Goal: Task Accomplishment & Management: Use online tool/utility

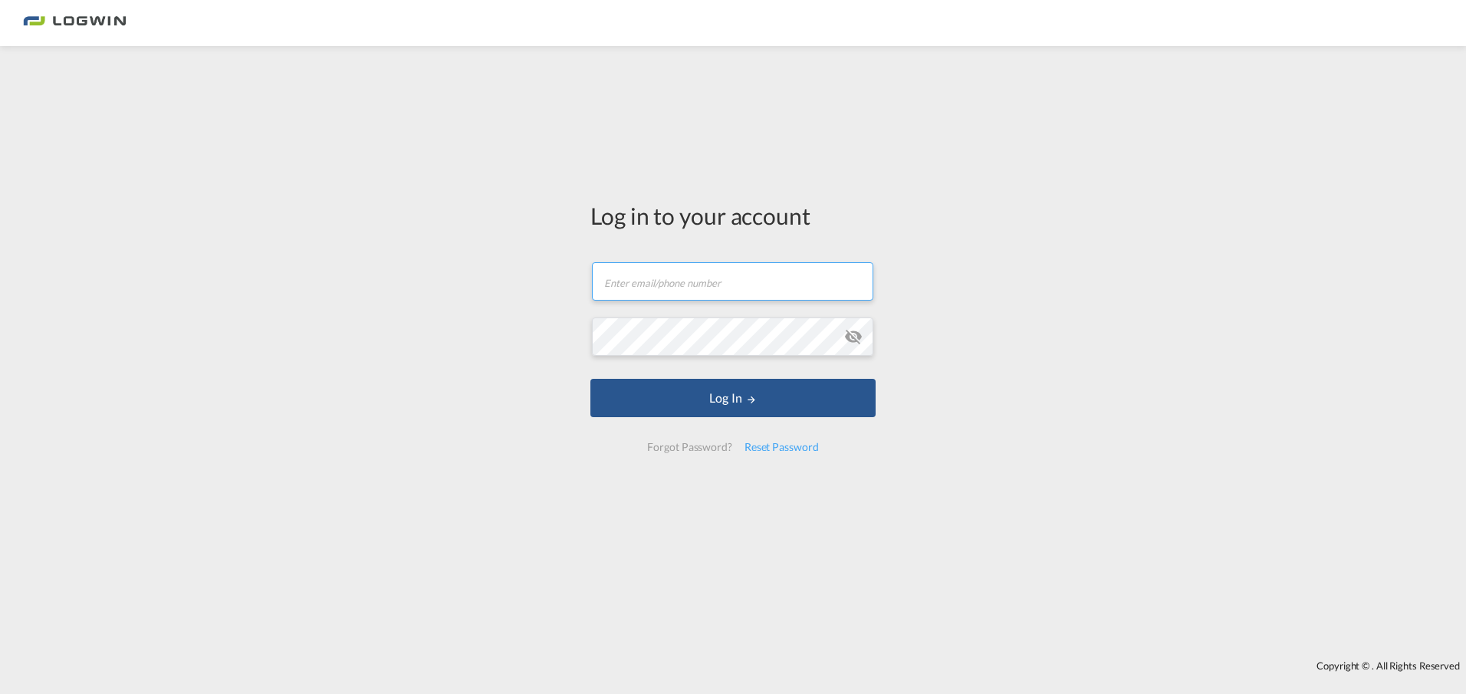
type input "[PERSON_NAME][EMAIL_ADDRESS][PERSON_NAME][DOMAIN_NAME]"
click at [850, 335] on md-icon "icon-eye-off" at bounding box center [853, 336] width 18 height 18
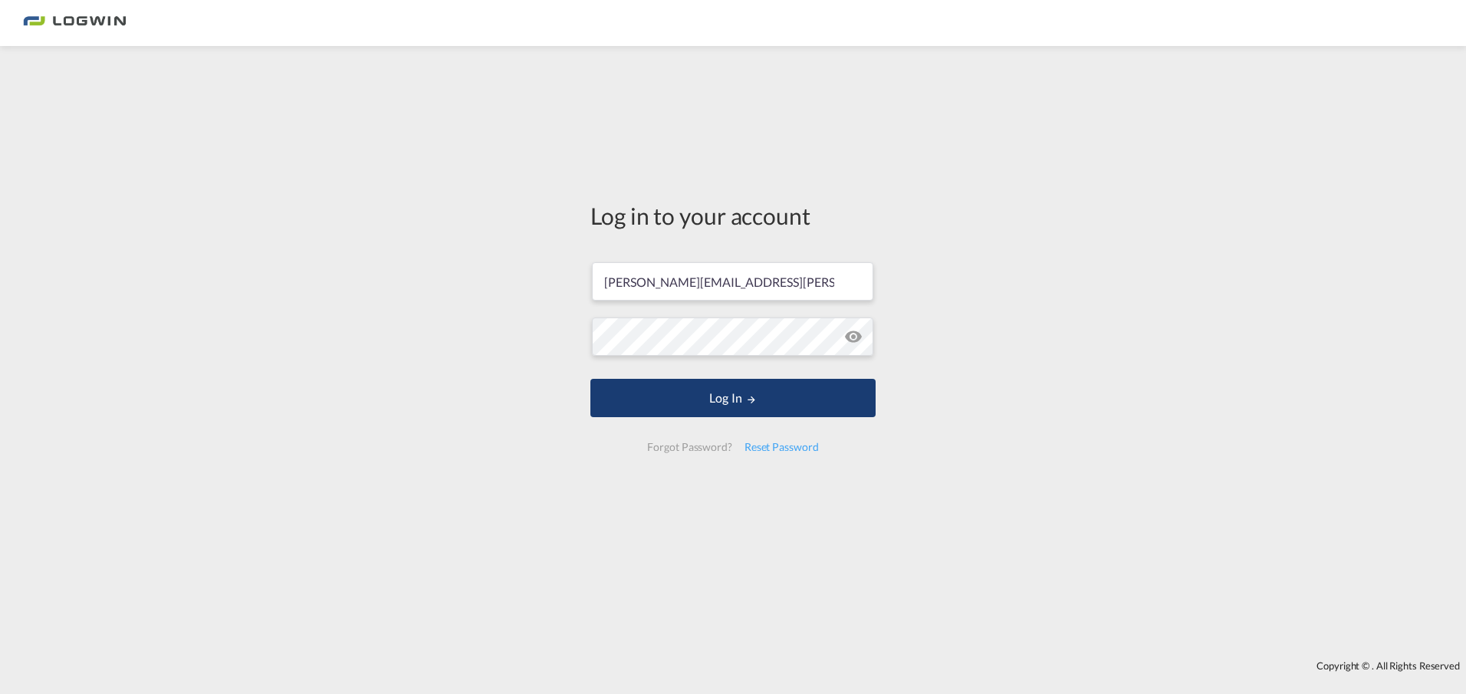
click at [744, 406] on button "Log In" at bounding box center [732, 398] width 285 height 38
click at [738, 394] on button "Log In" at bounding box center [732, 398] width 285 height 38
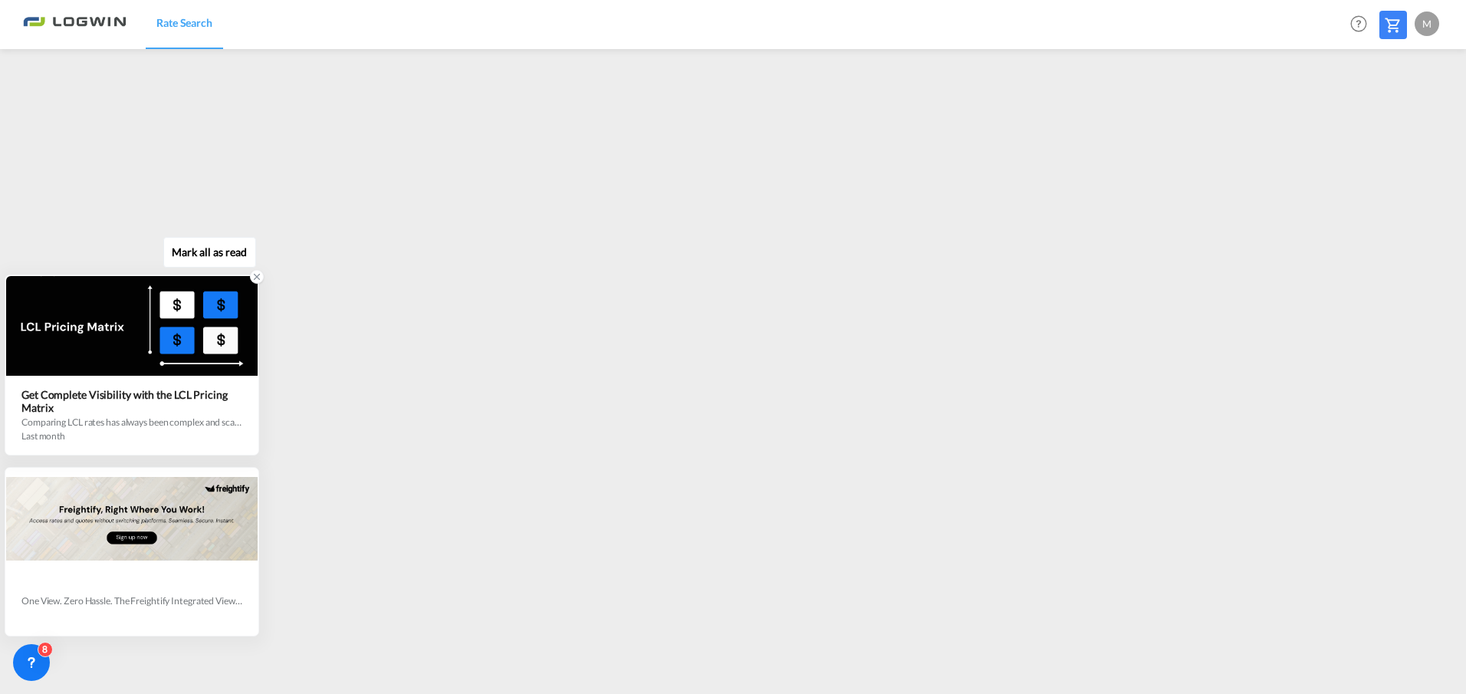
click at [259, 276] on icon at bounding box center [257, 276] width 11 height 11
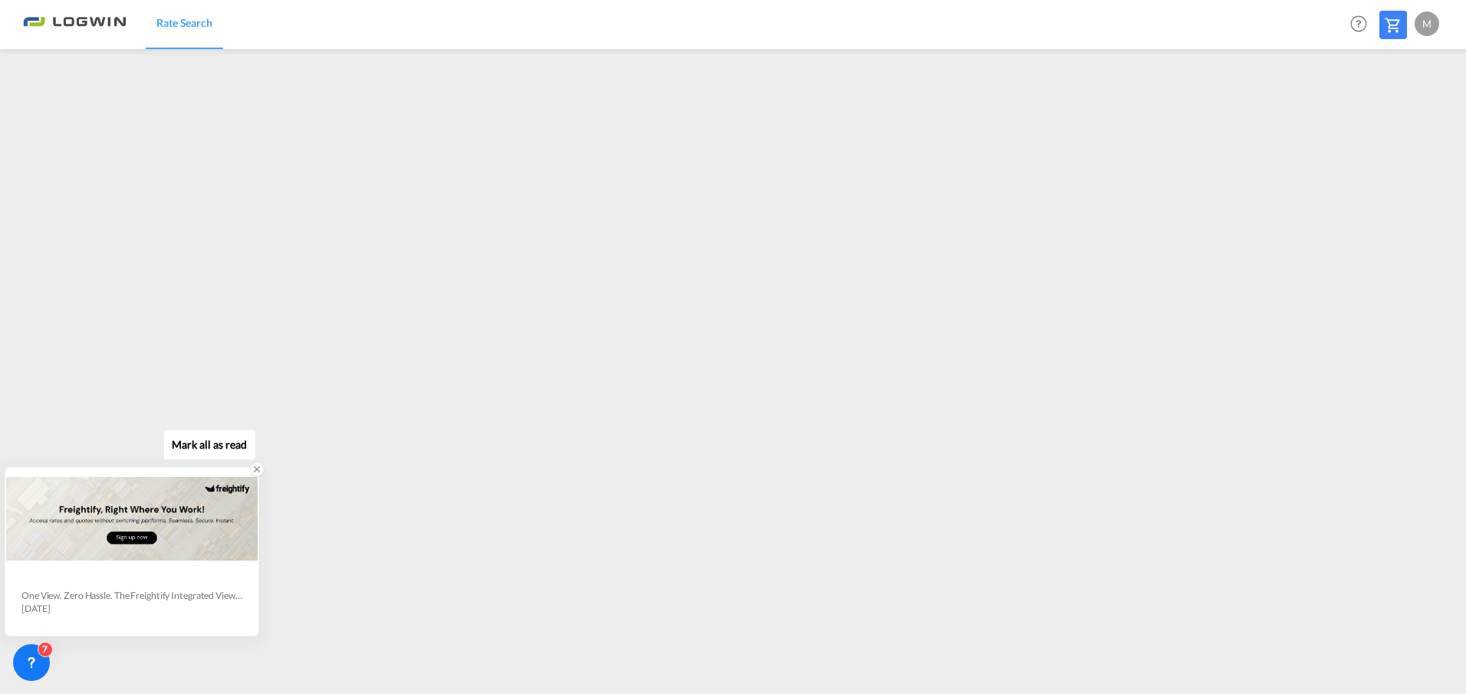
click at [255, 469] on icon at bounding box center [257, 469] width 11 height 11
